Goal: Communication & Community: Connect with others

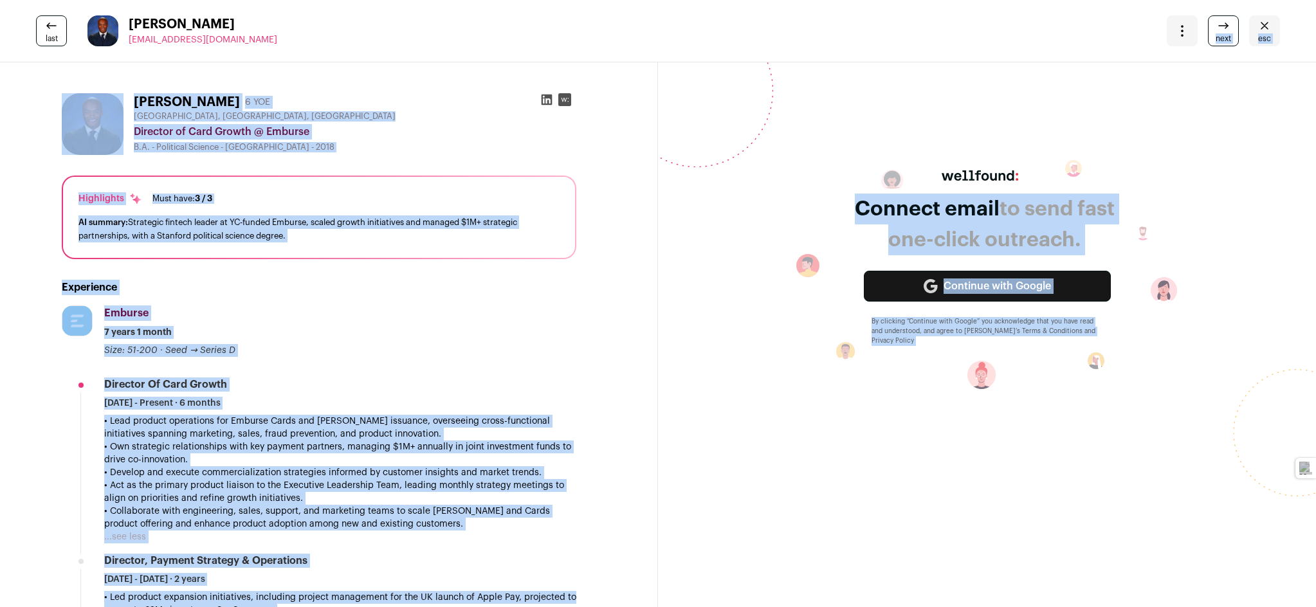
drag, startPoint x: 713, startPoint y: 61, endPoint x: 928, endPoint y: 37, distance: 216.8
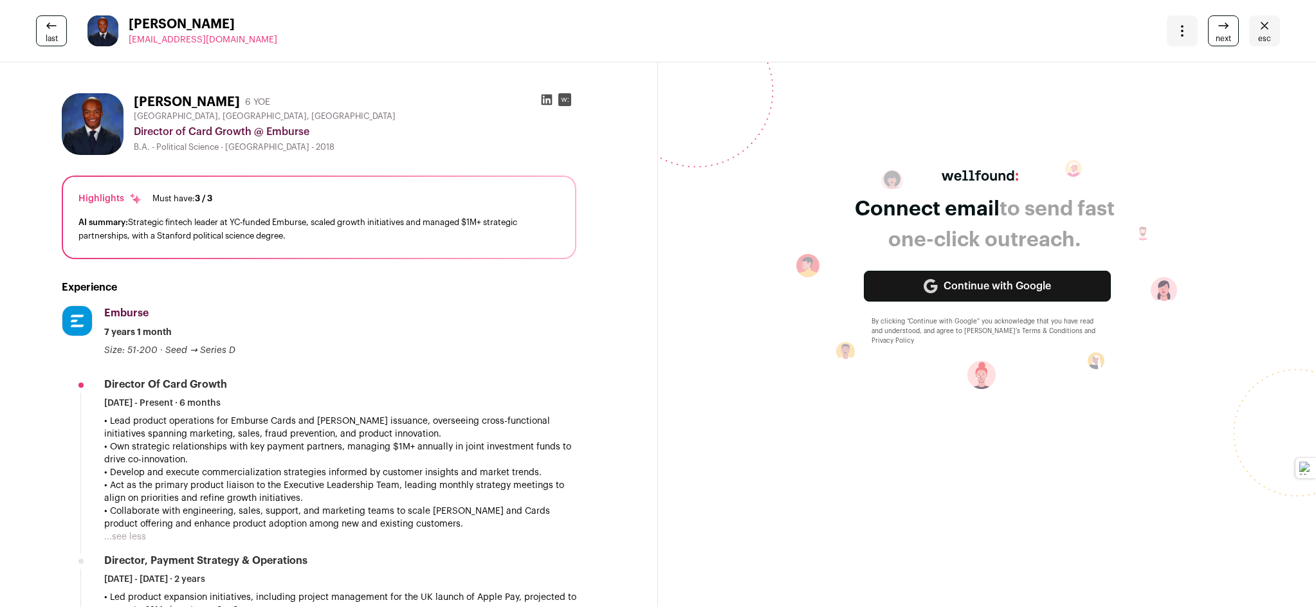
click at [359, 62] on div "last E.j. Bernard estradajbernard@gmail.com More actions Change project Move to…" at bounding box center [658, 31] width 1316 height 62
drag, startPoint x: 598, startPoint y: 545, endPoint x: 595, endPoint y: 536, distance: 9.0
click at [855, 470] on div "⭐ Upgrade" at bounding box center [1077, 453] width 444 height 34
click at [855, 446] on div at bounding box center [1077, 441] width 444 height 10
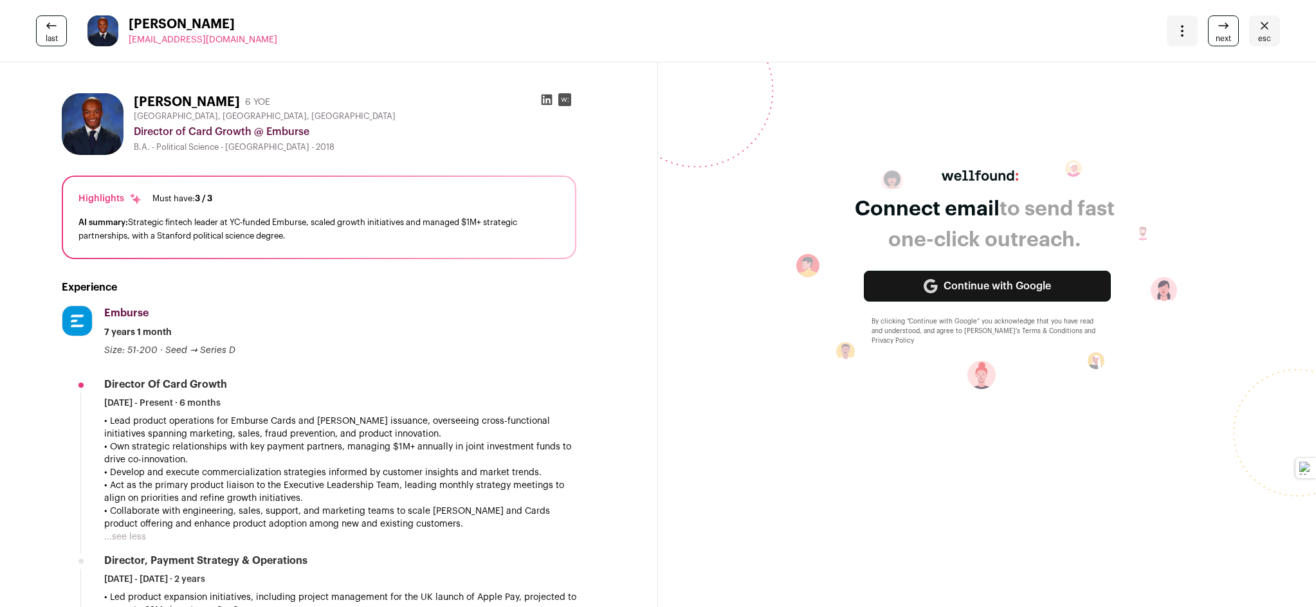
drag, startPoint x: 923, startPoint y: 18, endPoint x: 925, endPoint y: 59, distance: 41.2
click at [855, 231] on p "The spotlight is a full‑page executive interview and company profile that highl…" at bounding box center [1077, 277] width 444 height 93
click at [855, 170] on p "Bernard —" at bounding box center [1077, 177] width 444 height 15
click at [57, 37] on span "last" at bounding box center [52, 38] width 12 height 10
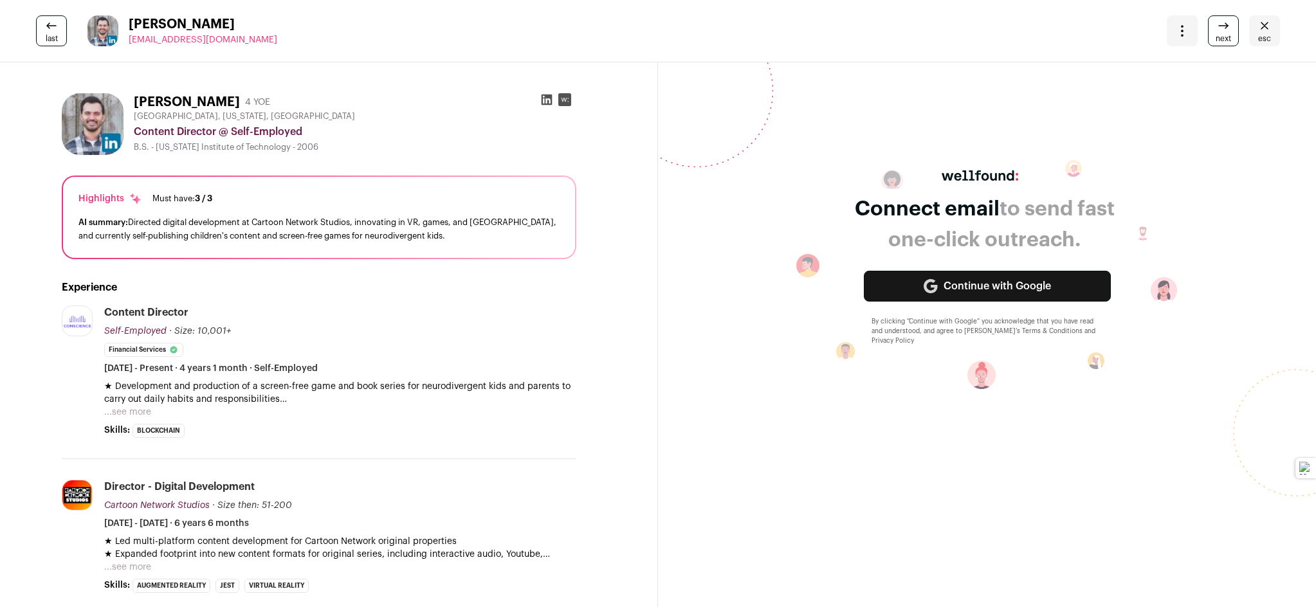
click at [956, 584] on button at bounding box center [960, 588] width 9 height 9
paste textarea "**********"
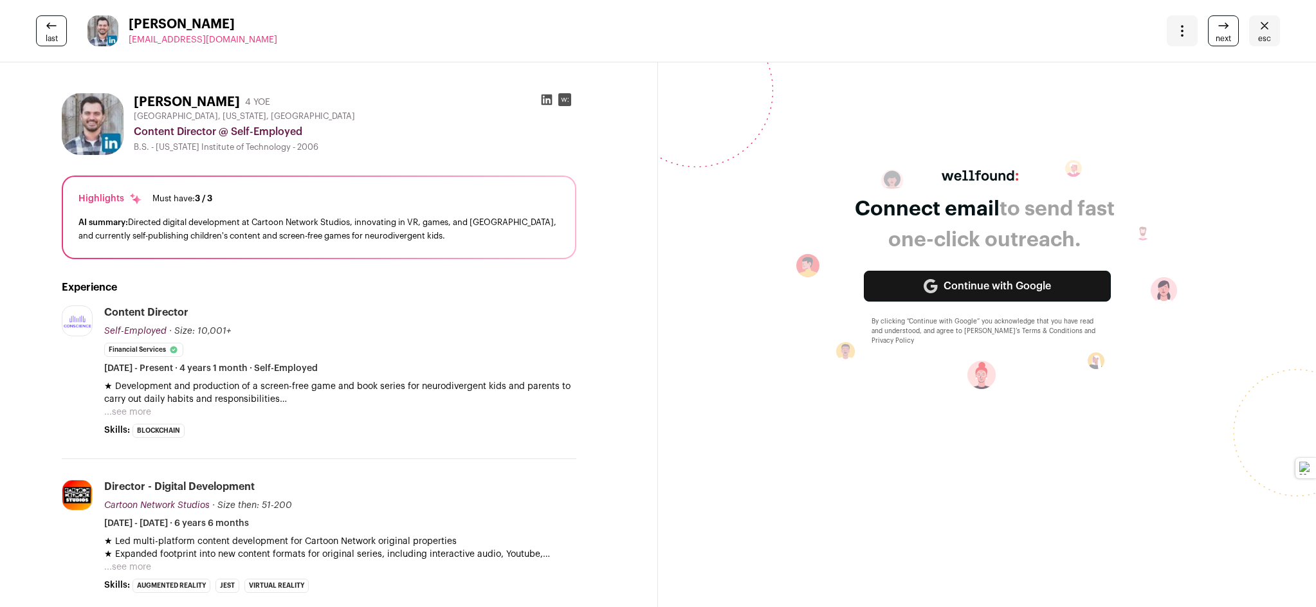
type textarea "**********"
paste textarea "**********"
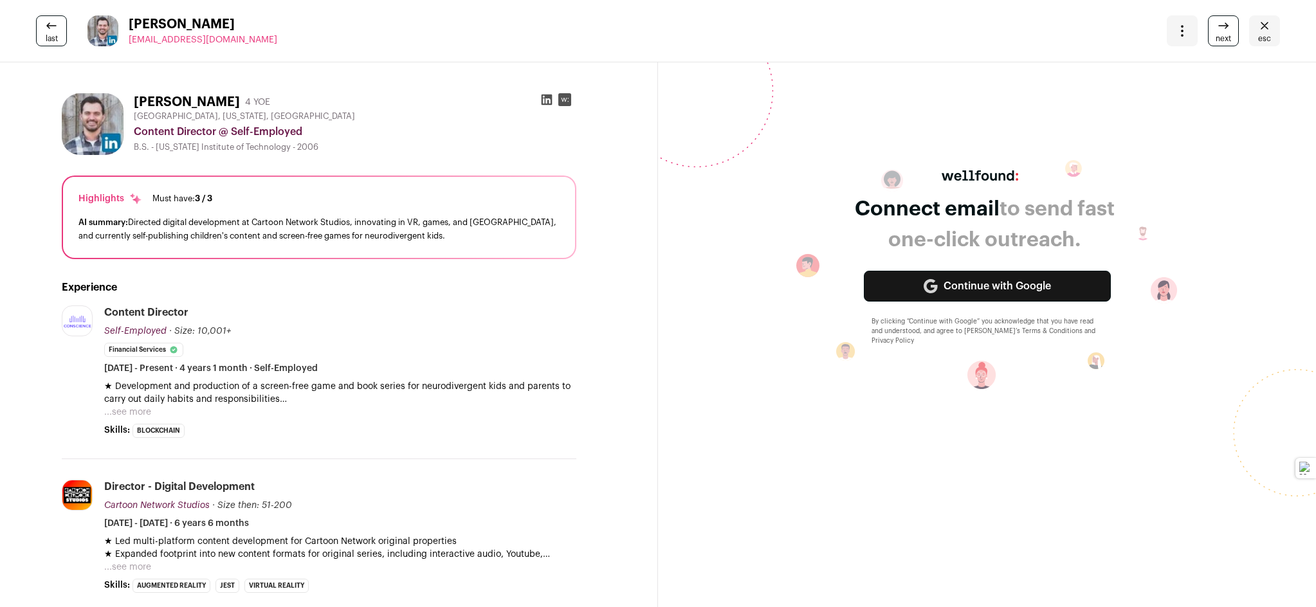
type textarea "**********"
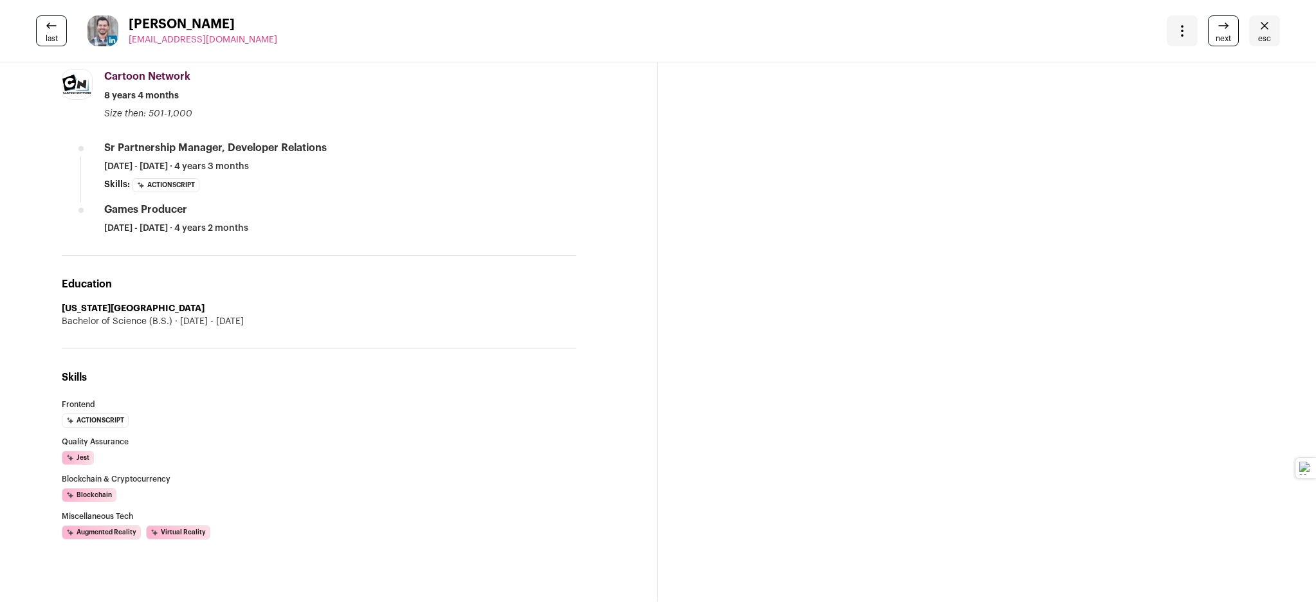
scroll to position [463, 0]
type textarea "*"
type textarea "**********"
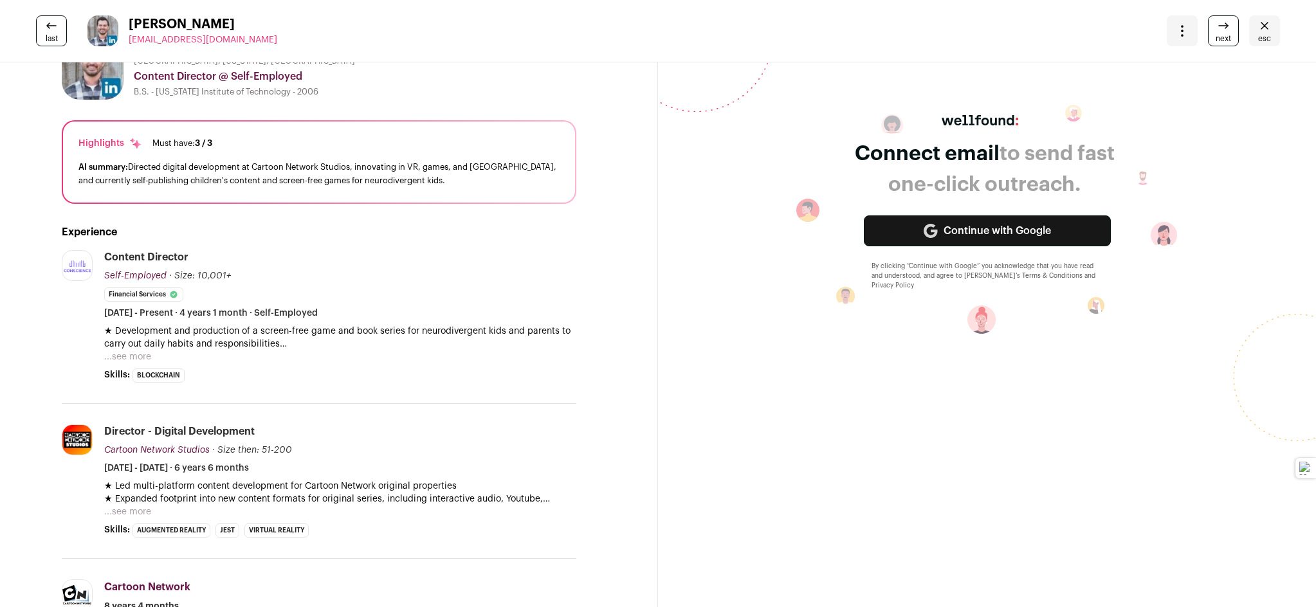
scroll to position [833, 0]
click at [872, 334] on icon at bounding box center [876, 329] width 9 height 9
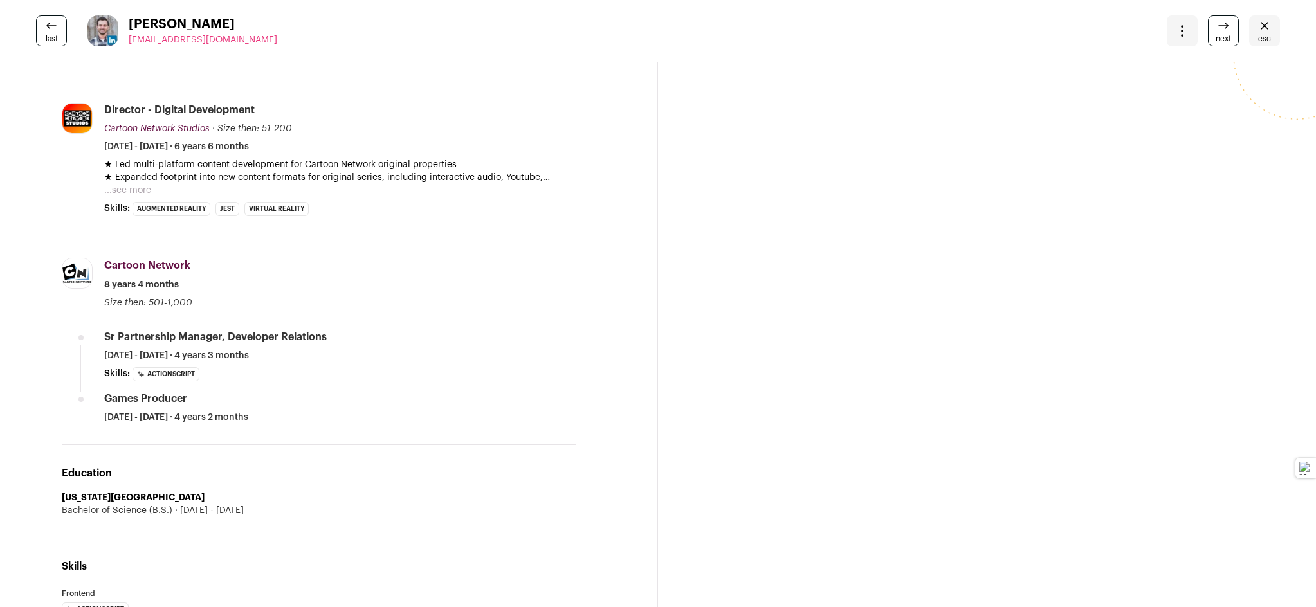
scroll to position [810, 0]
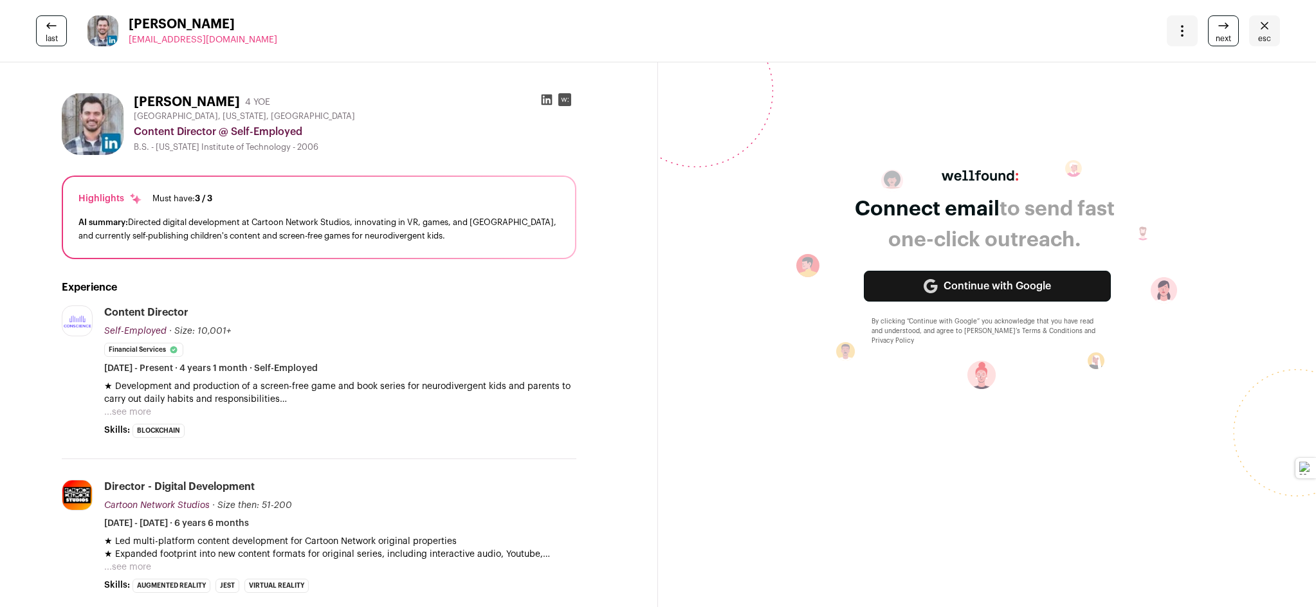
scroll to position [1229, 0]
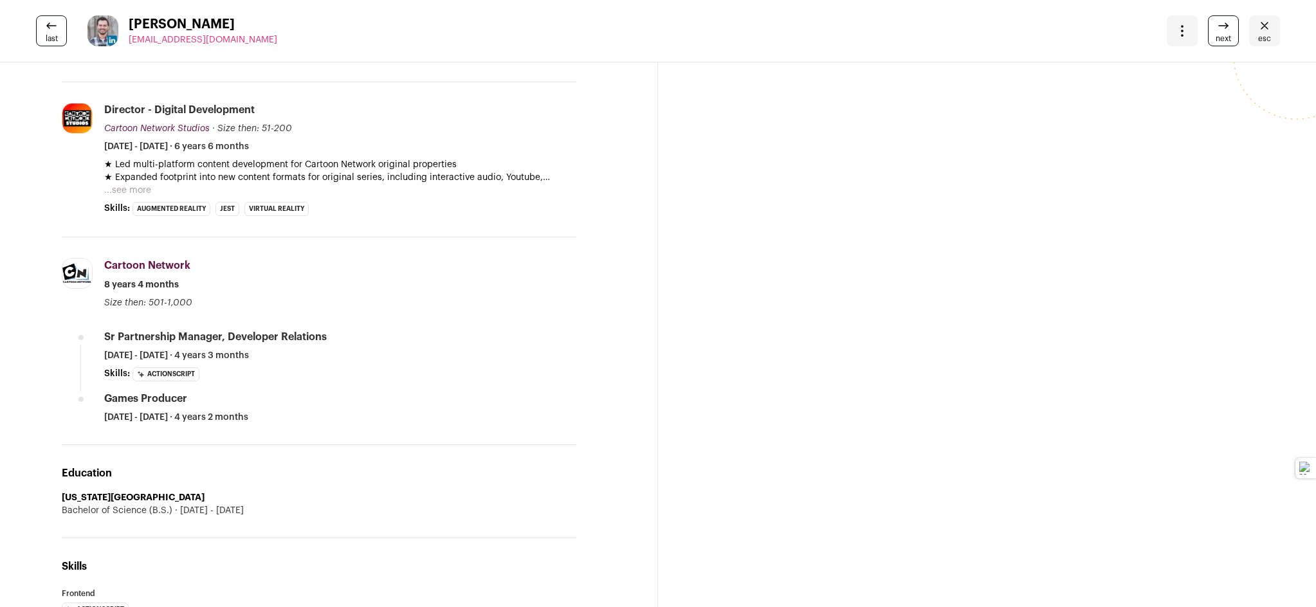
drag, startPoint x: 458, startPoint y: 193, endPoint x: 621, endPoint y: 426, distance: 284.5
click at [872, 426] on div "[PERSON_NAME] — I’m [PERSON_NAME], Head of Features at Acquisition Aficionado M…" at bounding box center [1094, 415] width 444 height 216
copy div "[PERSON_NAME] — I’m [PERSON_NAME], Head of Features at Acquisition Aficionado M…"
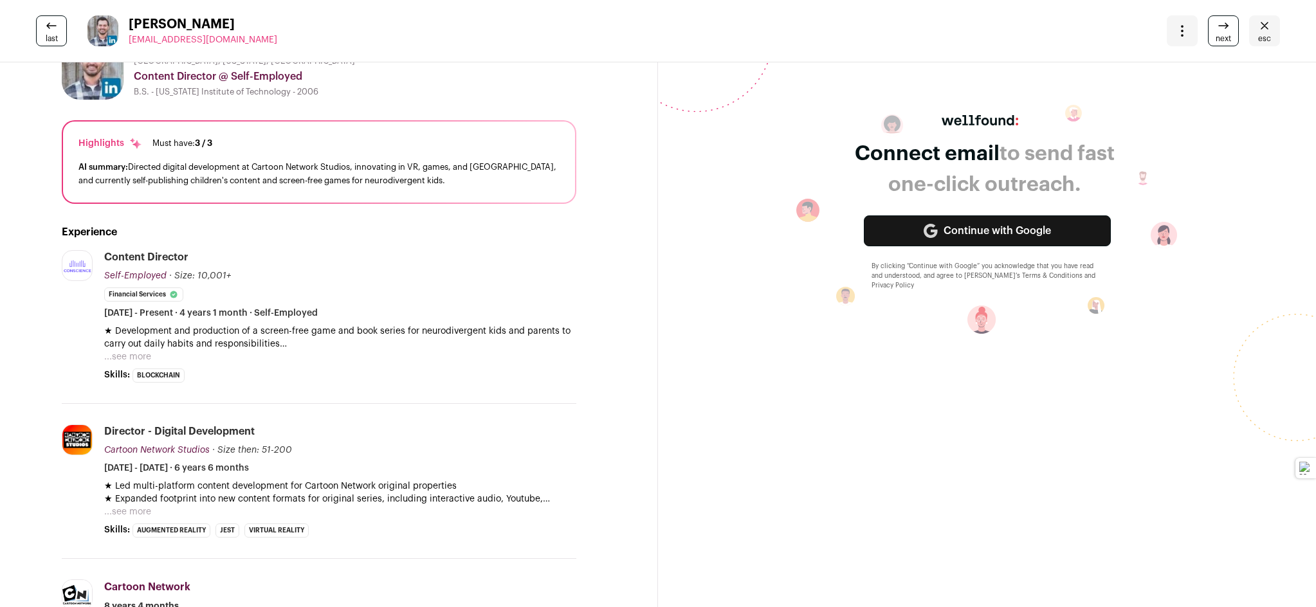
scroll to position [0, 0]
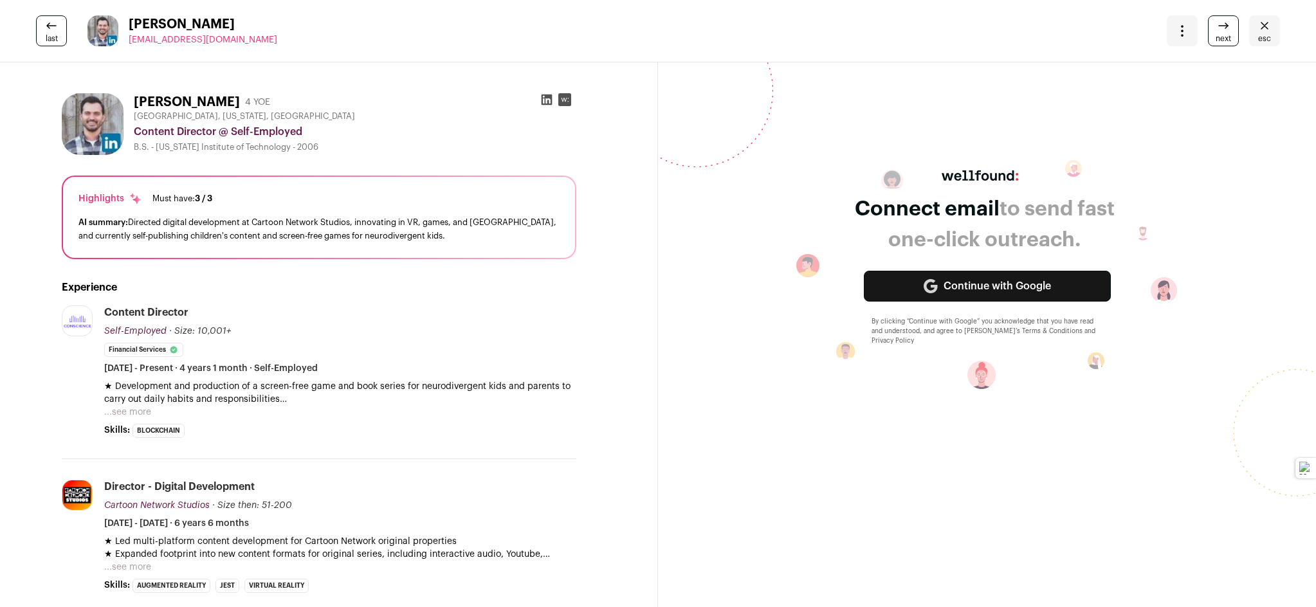
drag, startPoint x: 617, startPoint y: 543, endPoint x: 1111, endPoint y: 424, distance: 508.4
click at [1111, 573] on div at bounding box center [1094, 578] width 444 height 10
click at [141, 407] on button "...see more" at bounding box center [127, 412] width 47 height 13
